Goal: Find specific page/section: Find specific page/section

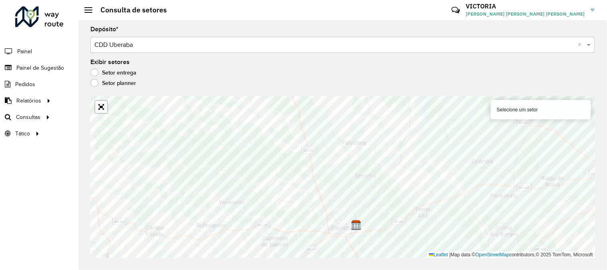
click at [55, 58] on li "Painel" at bounding box center [39, 51] width 78 height 17
click at [54, 69] on span "Painel de Sugestão" at bounding box center [41, 68] width 50 height 8
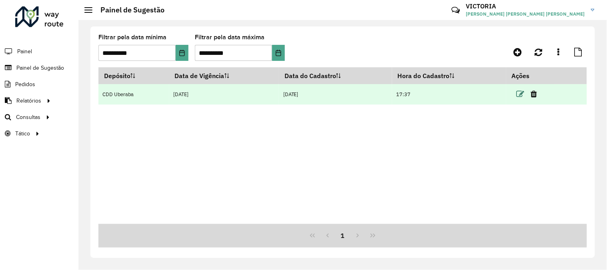
click at [523, 94] on icon at bounding box center [521, 94] width 8 height 8
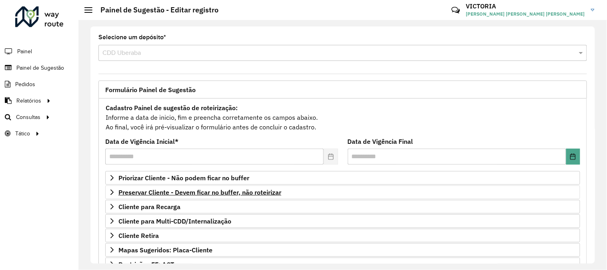
scroll to position [130, 0]
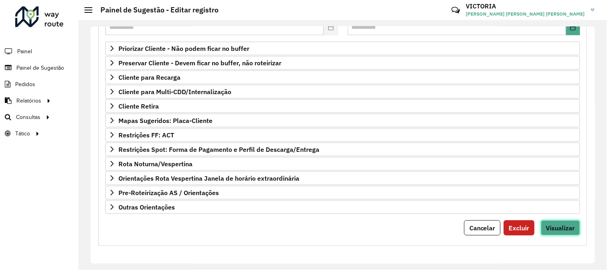
click at [557, 231] on span "Visualizar" at bounding box center [560, 228] width 29 height 8
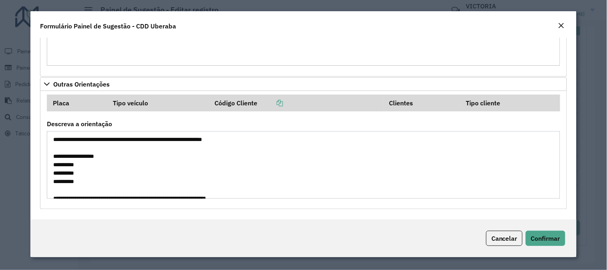
scroll to position [50, 0]
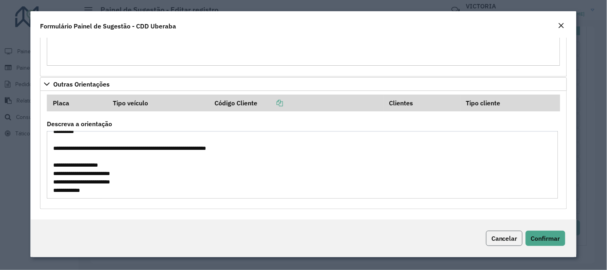
click at [496, 245] on button "Cancelar" at bounding box center [504, 238] width 36 height 15
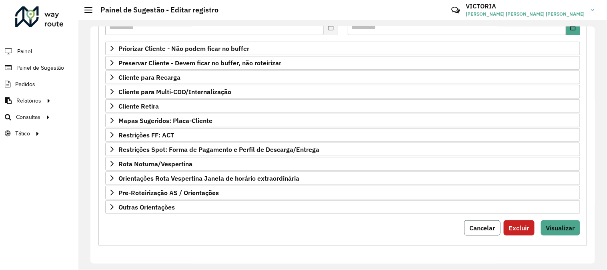
click at [481, 222] on button "Cancelar" at bounding box center [482, 227] width 36 height 15
